Goal: Task Accomplishment & Management: Complete application form

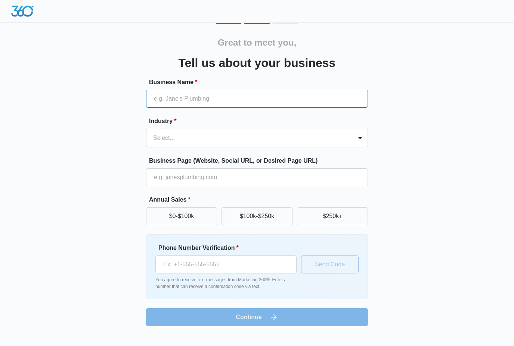
click at [164, 104] on input "Business Name *" at bounding box center [257, 99] width 222 height 18
type input "W"
type input "Summitvisa"
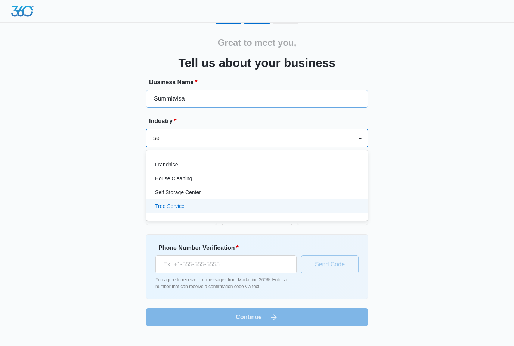
type input "s"
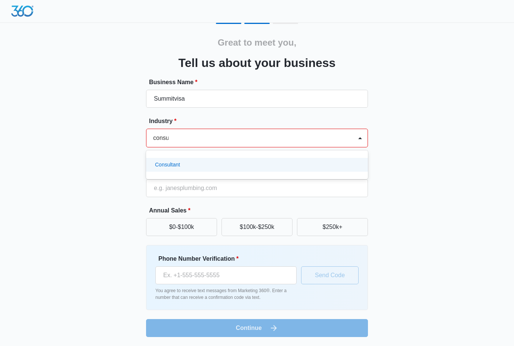
click at [164, 169] on div "Consultant" at bounding box center [257, 165] width 222 height 14
type input "consu"
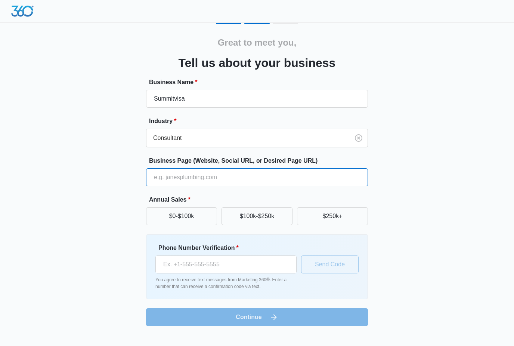
click at [158, 177] on input "Business Page (Website, Social URL, or Desired Page URL)" at bounding box center [257, 177] width 222 height 18
type input "Summitvisa.com"
click at [169, 218] on button "$0-$100k" at bounding box center [181, 216] width 71 height 18
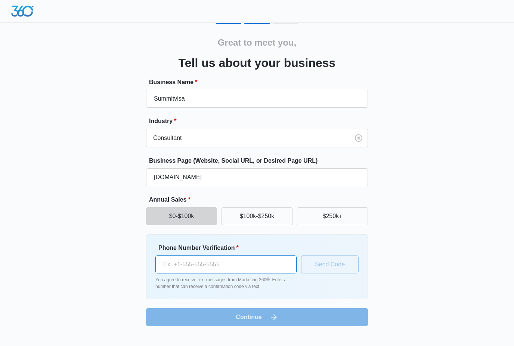
click at [179, 266] on input "Phone Number Verification *" at bounding box center [226, 264] width 141 height 18
type input "+1 919 985 0688"
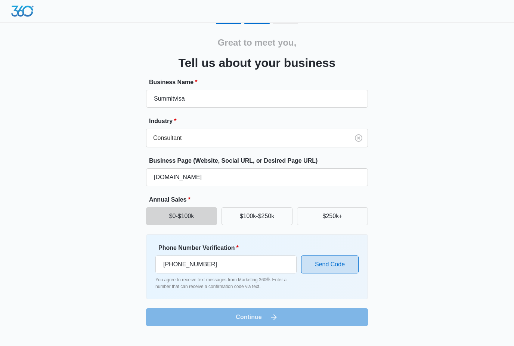
click at [341, 271] on button "Send Code" at bounding box center [330, 264] width 58 height 18
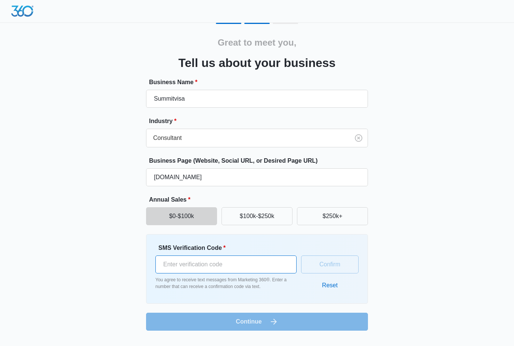
click at [166, 270] on input "SMS Verification Code *" at bounding box center [226, 264] width 141 height 18
type input "425213"
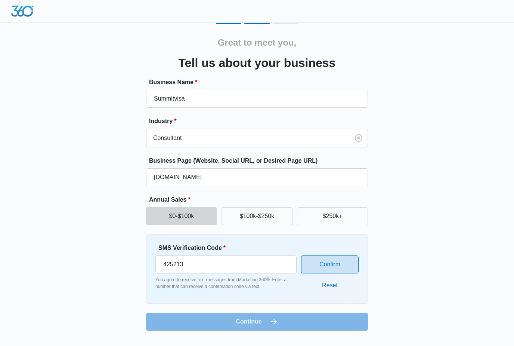
click at [324, 271] on button "Confirm" at bounding box center [330, 264] width 58 height 18
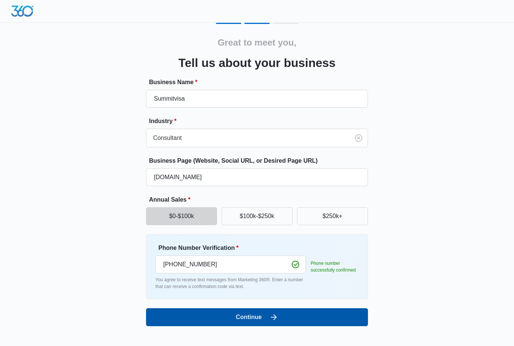
click at [162, 321] on button "Continue" at bounding box center [257, 317] width 222 height 18
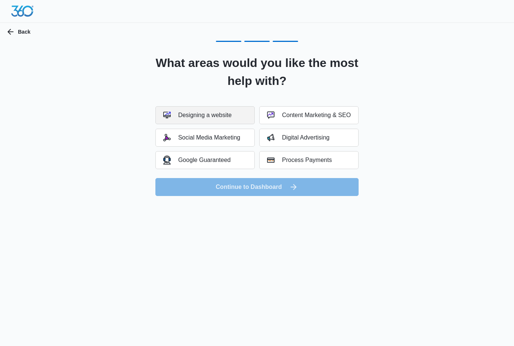
click at [179, 119] on button "Designing a website" at bounding box center [205, 115] width 99 height 18
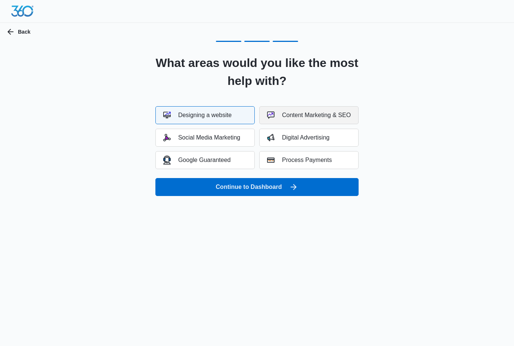
click at [287, 111] on button "Content Marketing & SEO" at bounding box center [308, 115] width 99 height 18
click at [205, 142] on button "Social Media Marketing" at bounding box center [205, 138] width 99 height 18
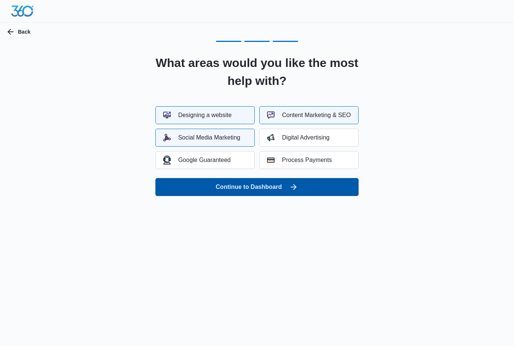
click at [249, 188] on button "Continue to Dashboard" at bounding box center [257, 187] width 203 height 18
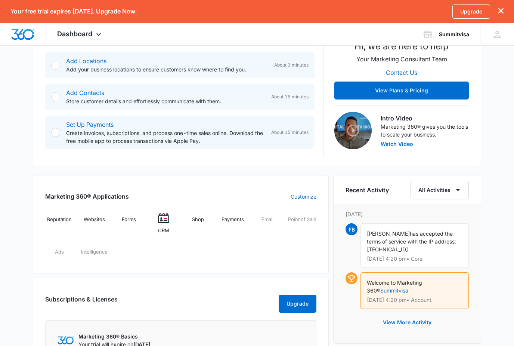
scroll to position [175, 0]
